Goal: Check status: Check status

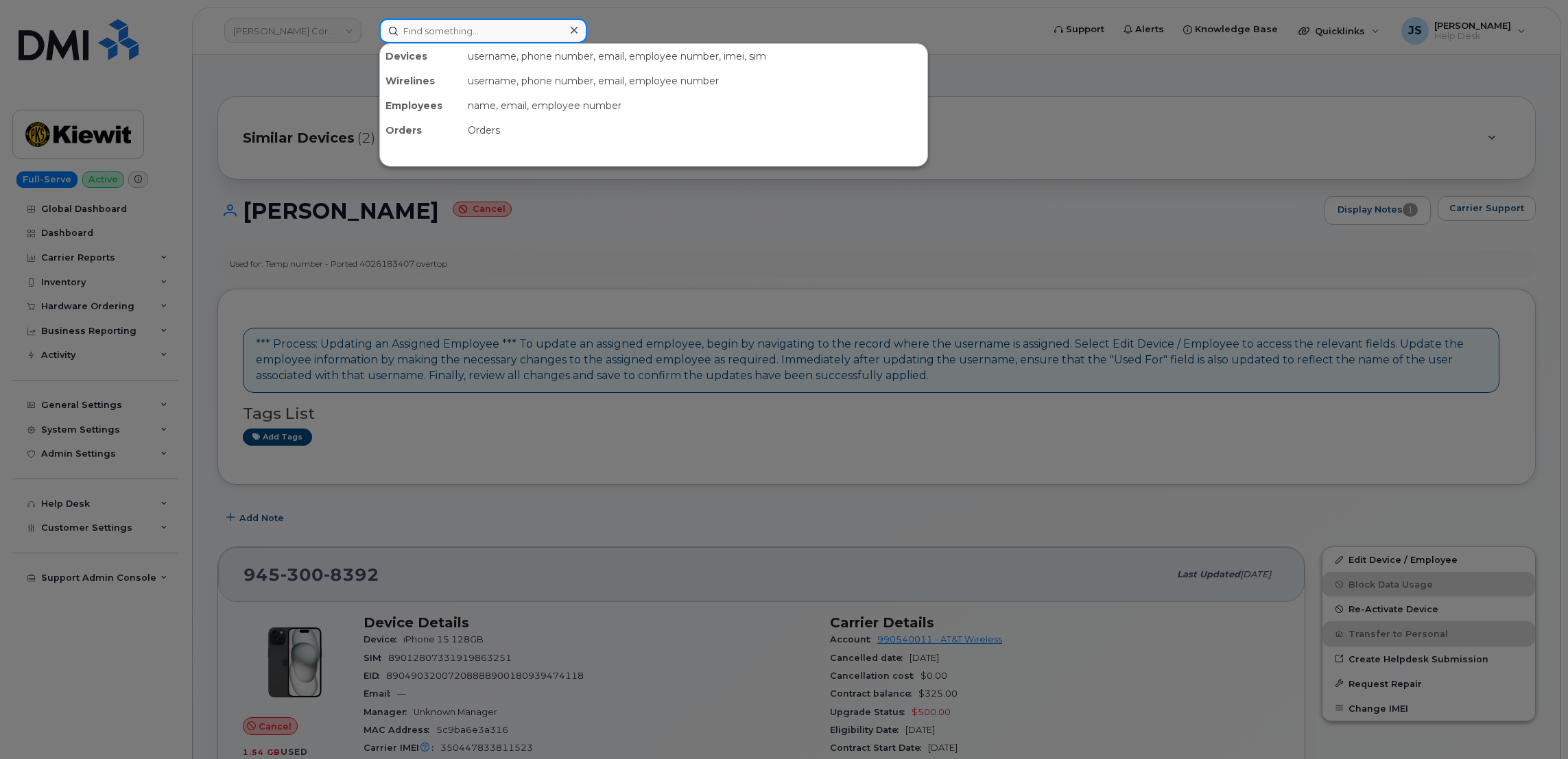
paste input "7206186327"
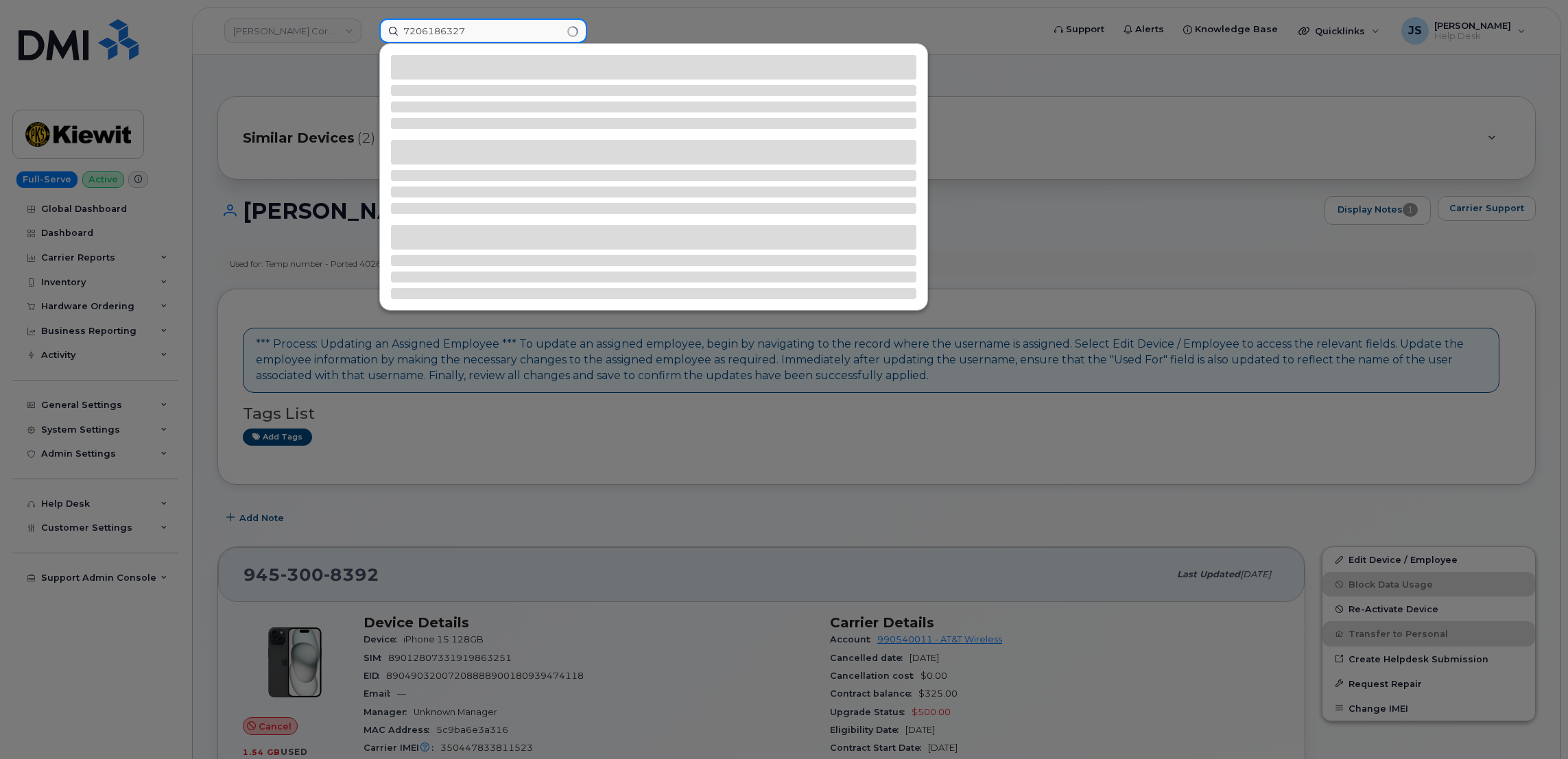
type input "7206186327"
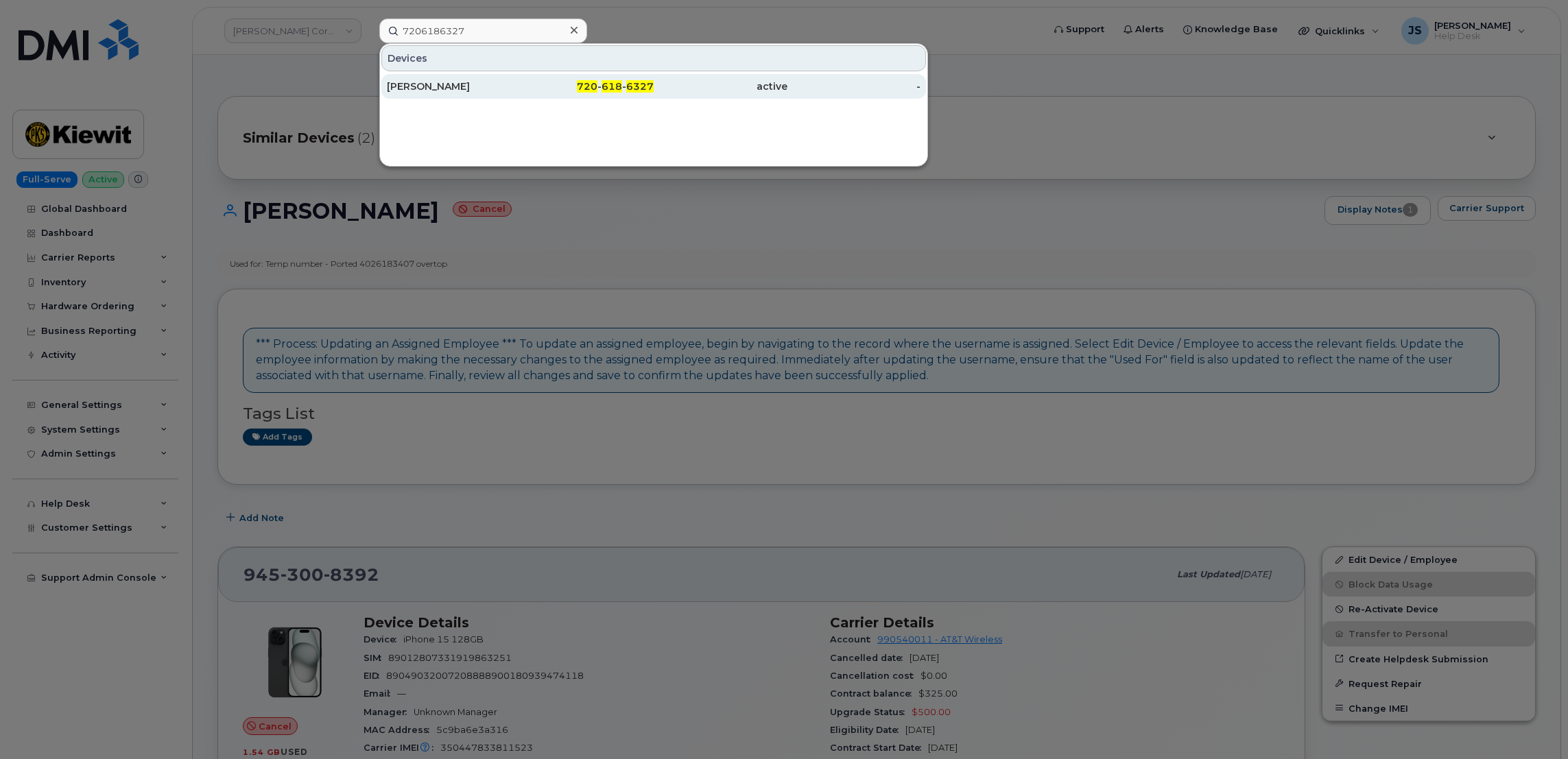
click at [425, 87] on div "[PERSON_NAME]" at bounding box center [453, 86] width 133 height 14
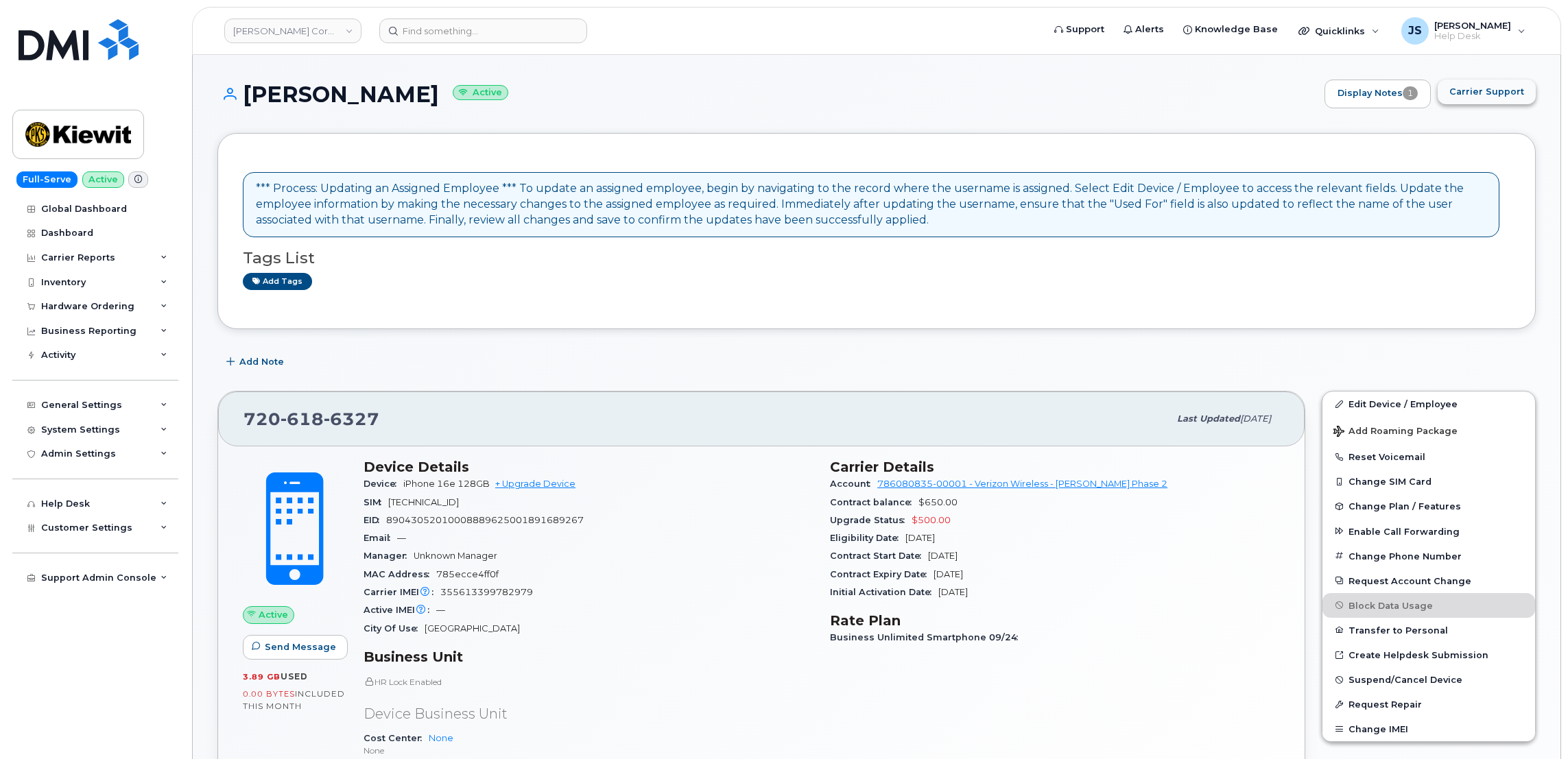
click at [1487, 100] on button "Carrier Support" at bounding box center [1487, 92] width 98 height 25
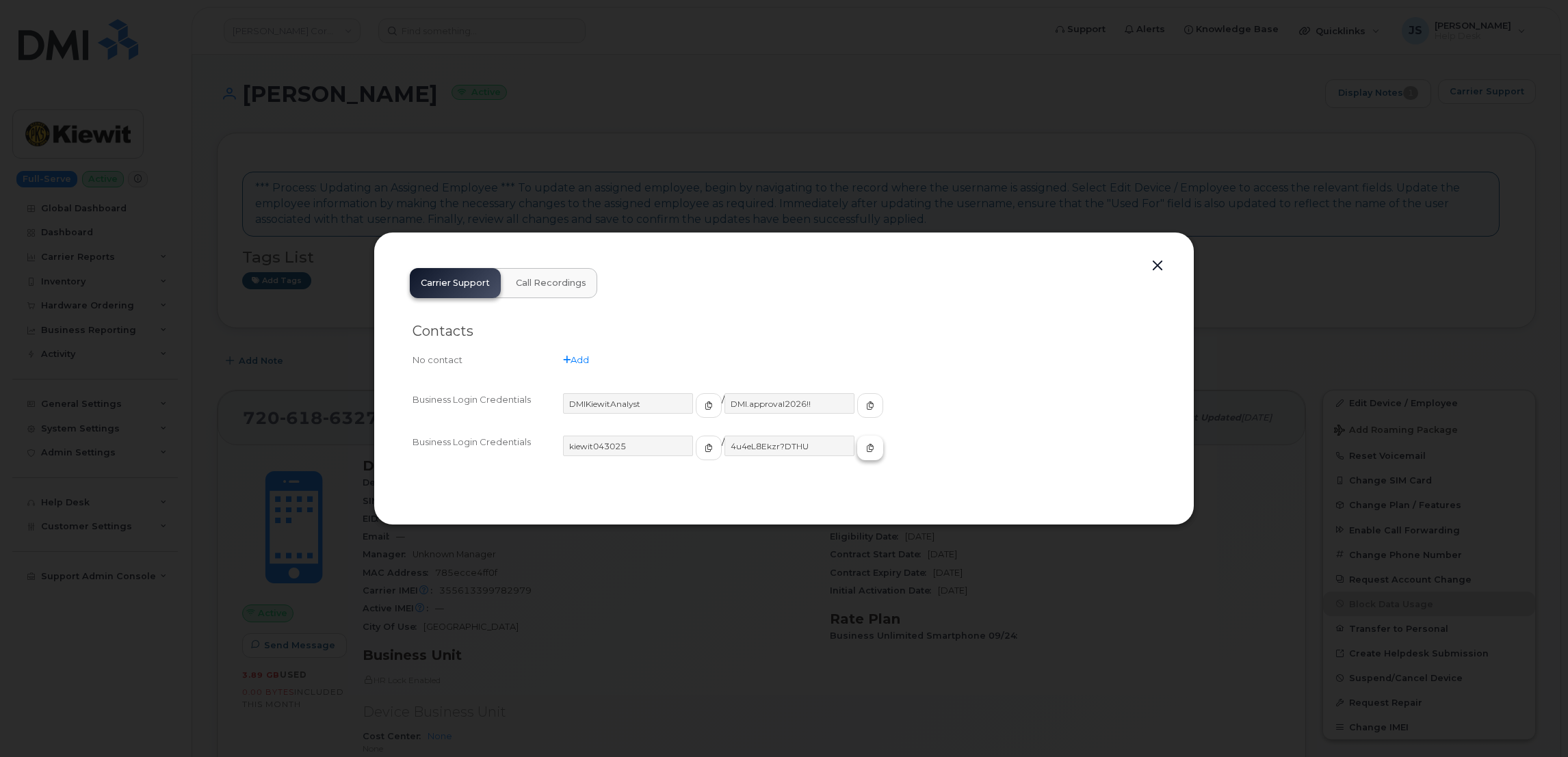
click at [864, 448] on span "button" at bounding box center [870, 448] width 12 height 12
click at [440, 157] on div at bounding box center [784, 378] width 1568 height 757
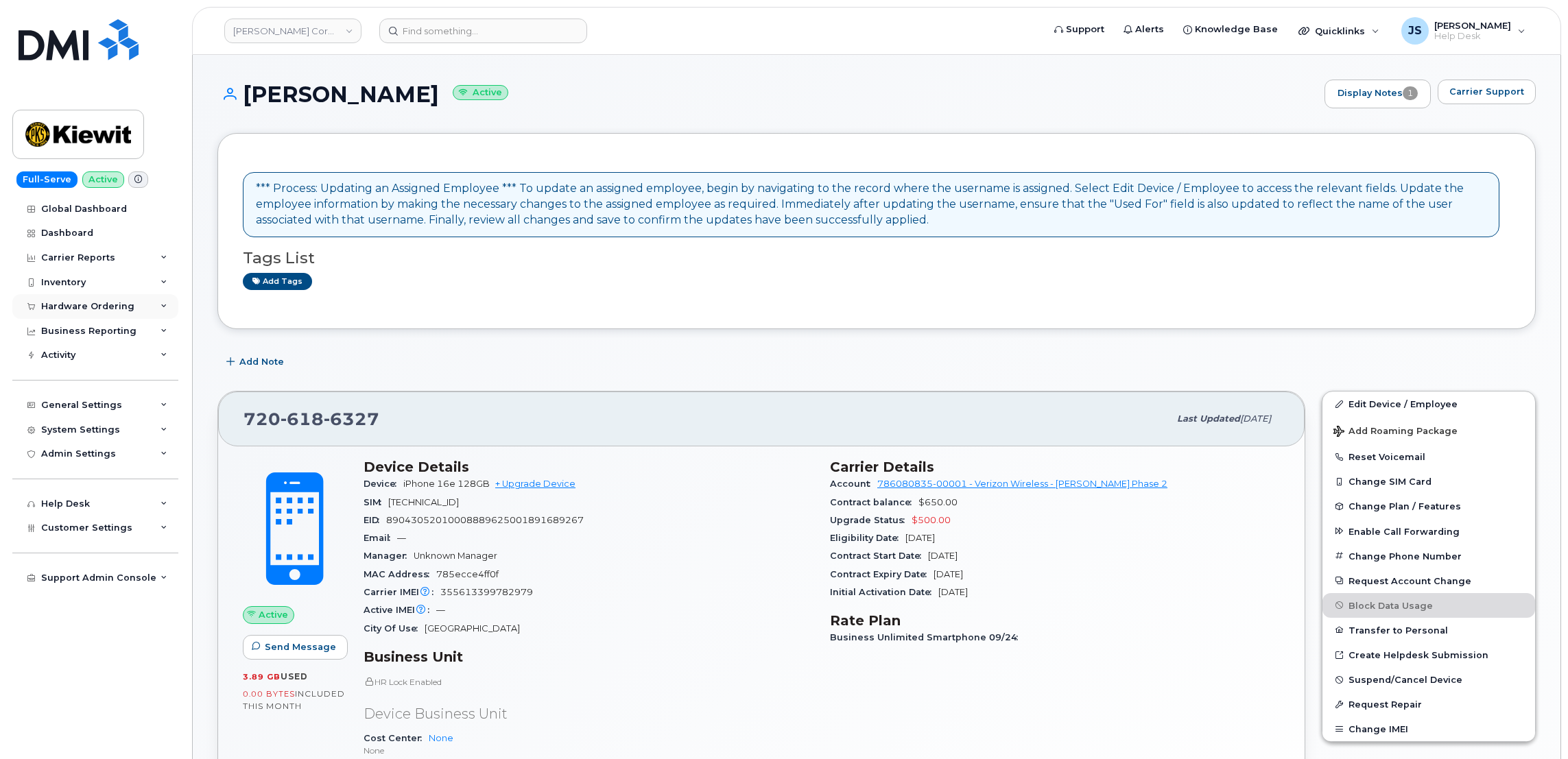
click at [155, 312] on div "Hardware Ordering" at bounding box center [95, 307] width 166 height 25
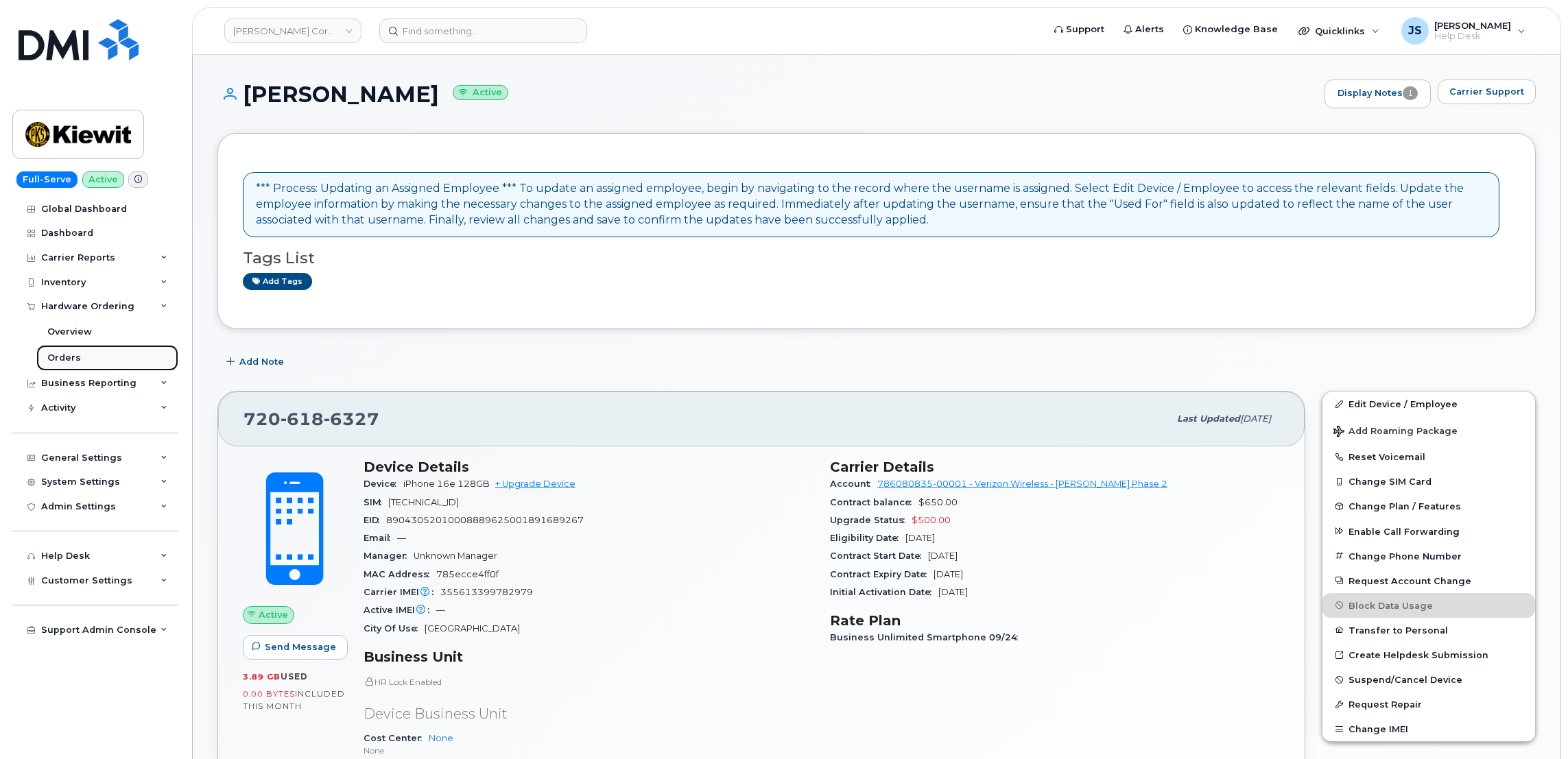
click at [102, 357] on link "Orders" at bounding box center [108, 358] width 142 height 26
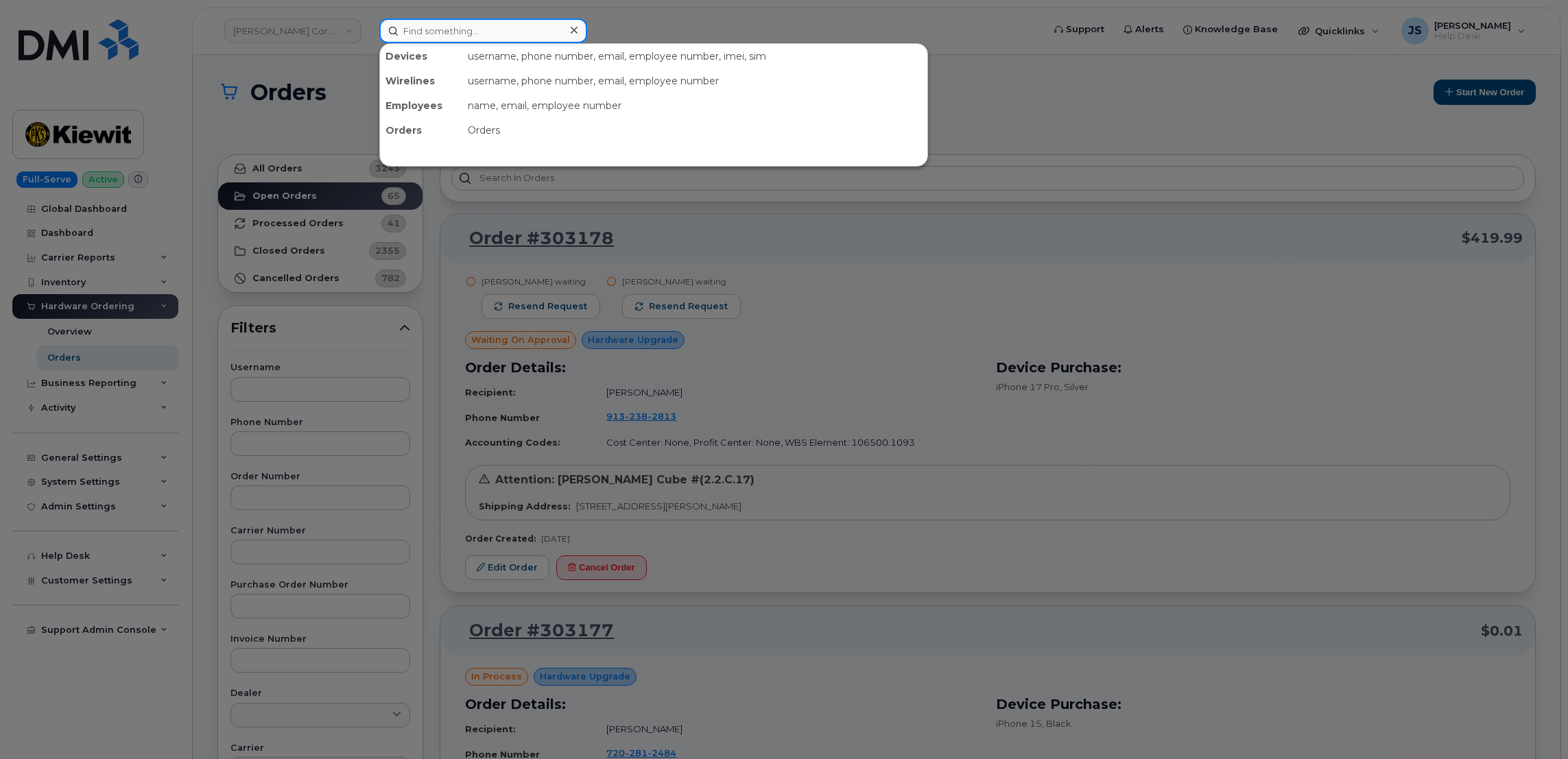
paste input "6195080192"
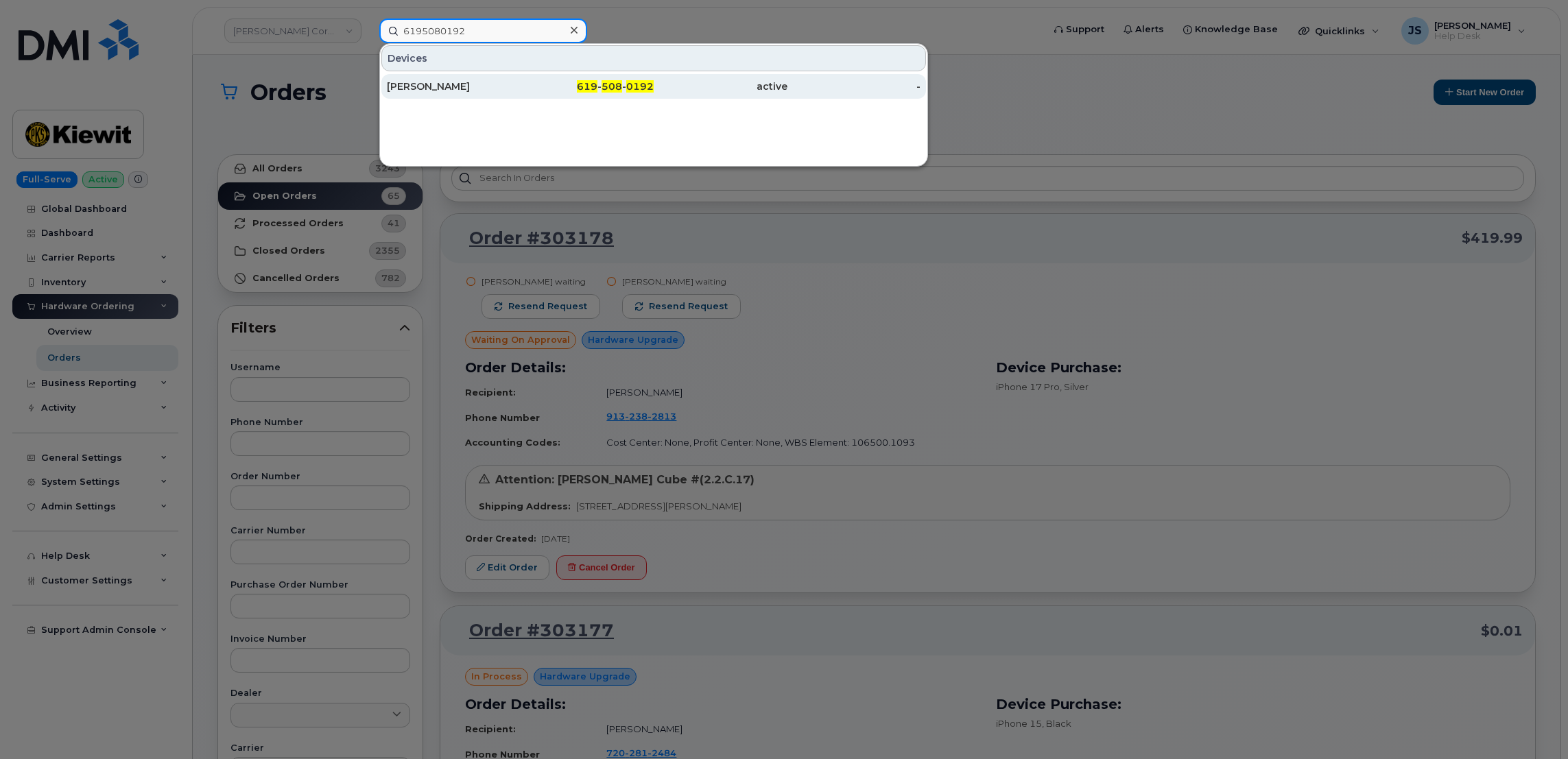
type input "6195080192"
click at [449, 89] on div "[PERSON_NAME]" at bounding box center [453, 86] width 133 height 14
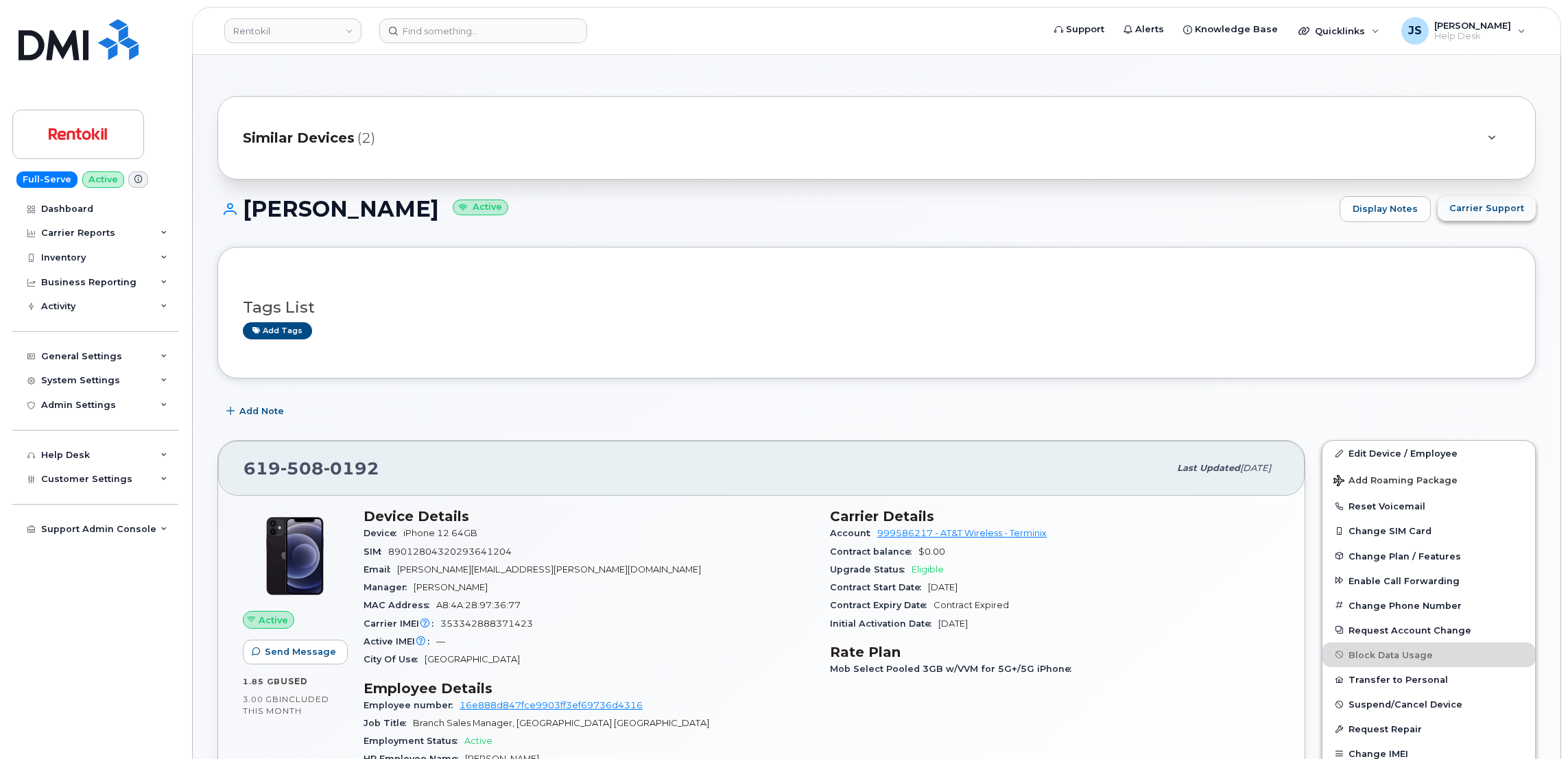
click at [1499, 206] on span "Carrier Support" at bounding box center [1487, 208] width 75 height 13
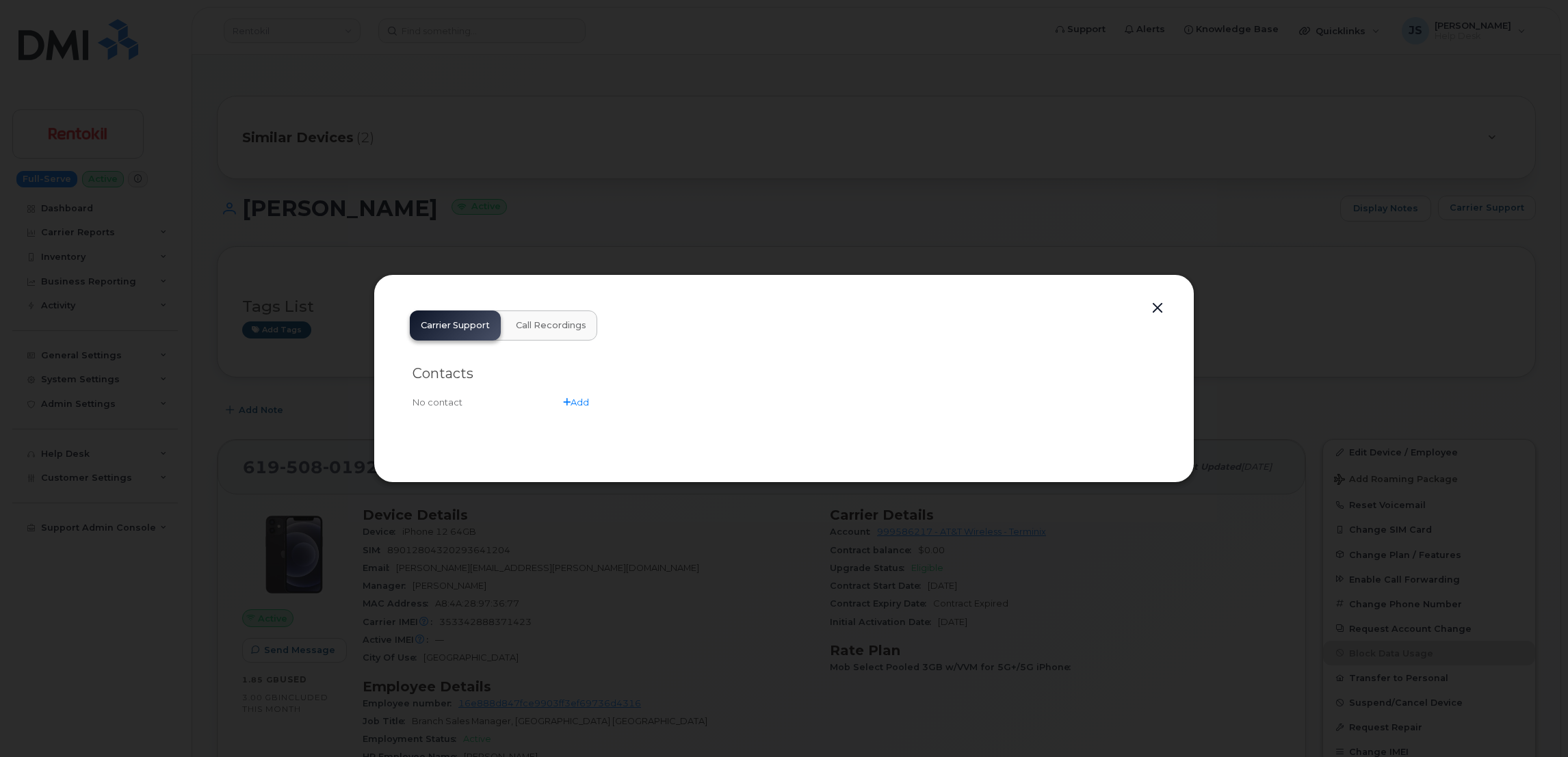
click at [1160, 309] on button "button" at bounding box center [1158, 309] width 20 height 19
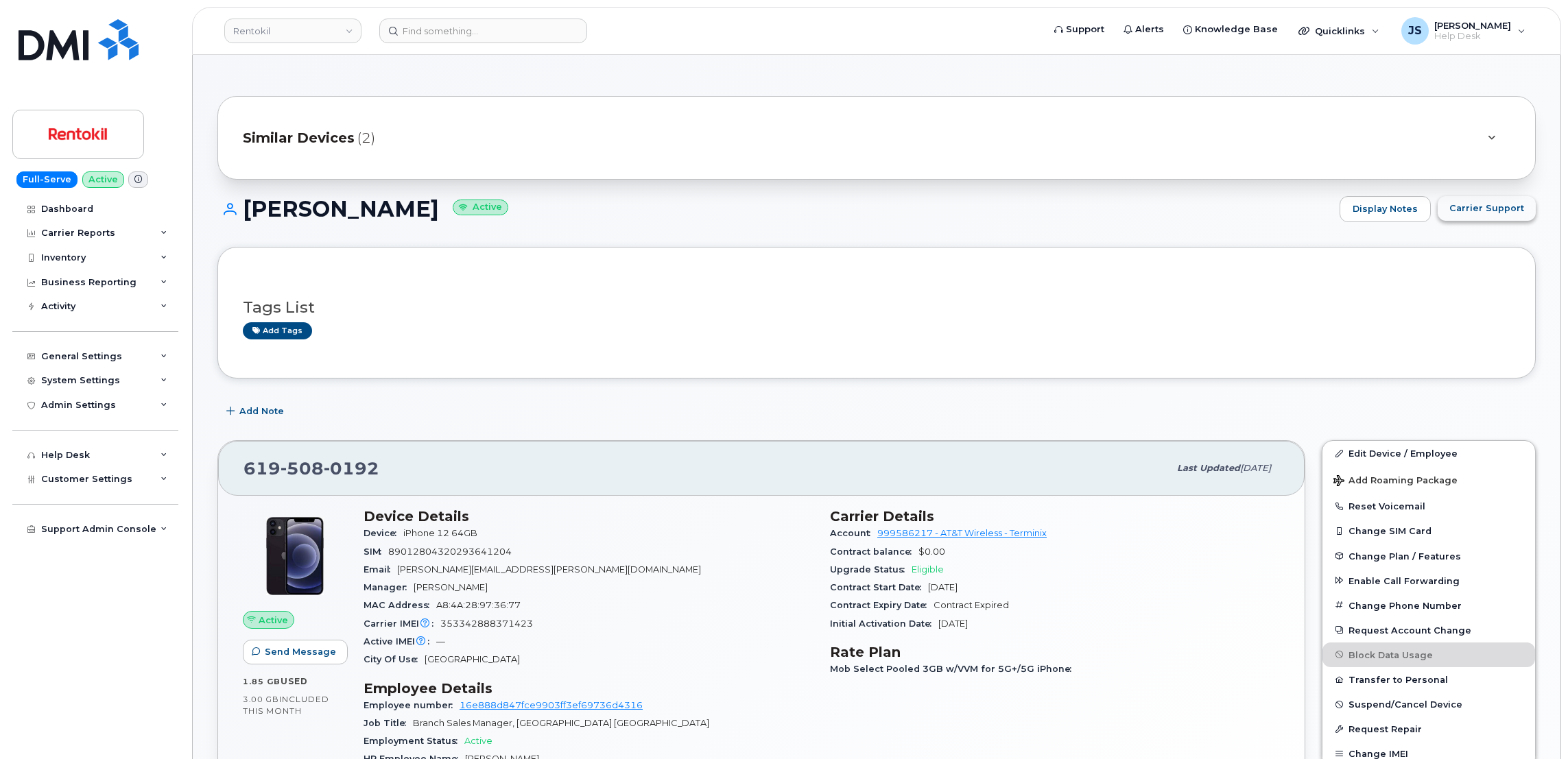
click at [1485, 203] on span "Carrier Support" at bounding box center [1487, 208] width 75 height 13
